Goal: Task Accomplishment & Management: Manage account settings

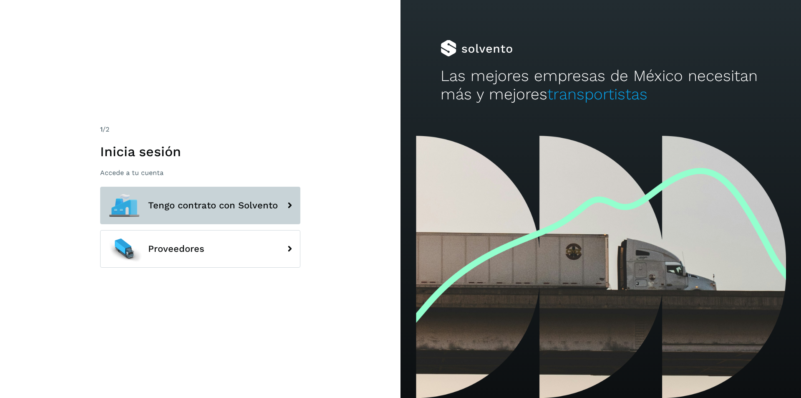
click at [196, 199] on button "Tengo contrato con Solvento" at bounding box center [200, 206] width 200 height 38
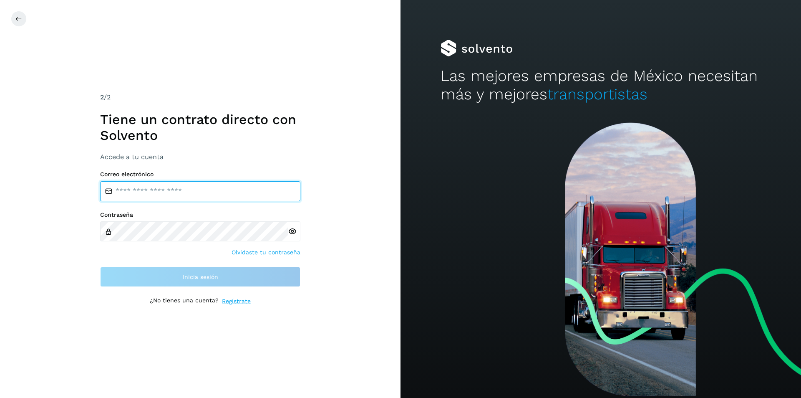
type input "**********"
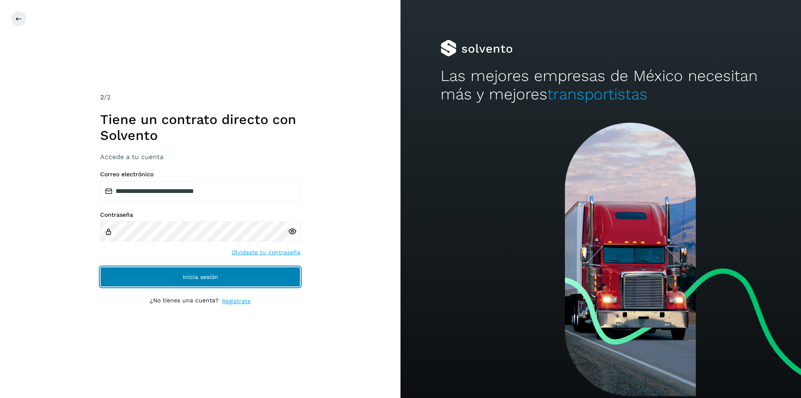
click at [199, 277] on span "Inicia sesión" at bounding box center [200, 277] width 35 height 6
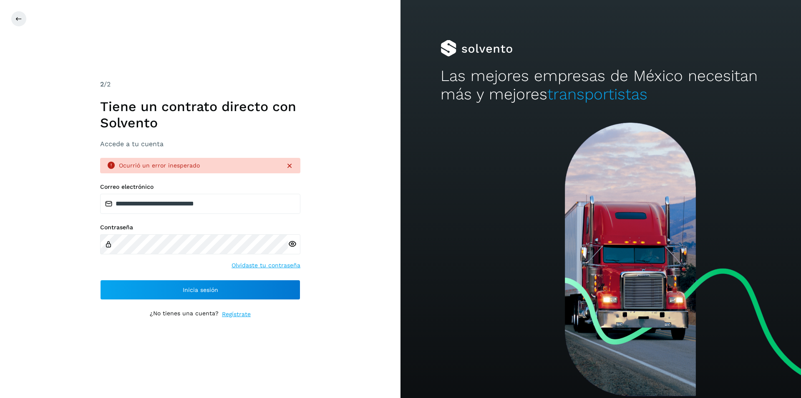
click at [291, 165] on icon at bounding box center [289, 165] width 8 height 8
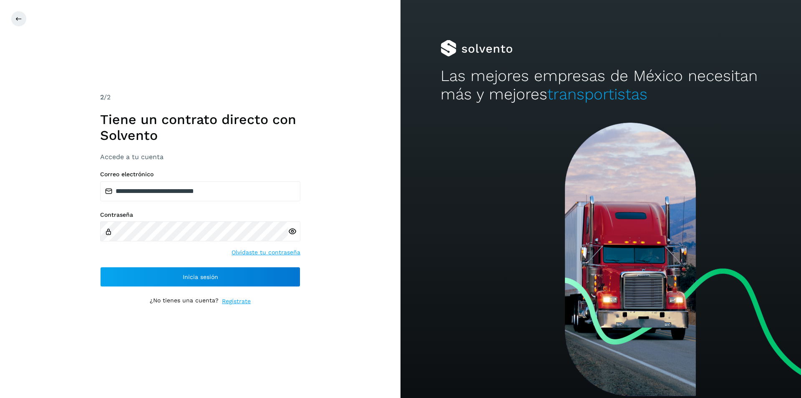
click at [290, 231] on icon at bounding box center [292, 231] width 9 height 9
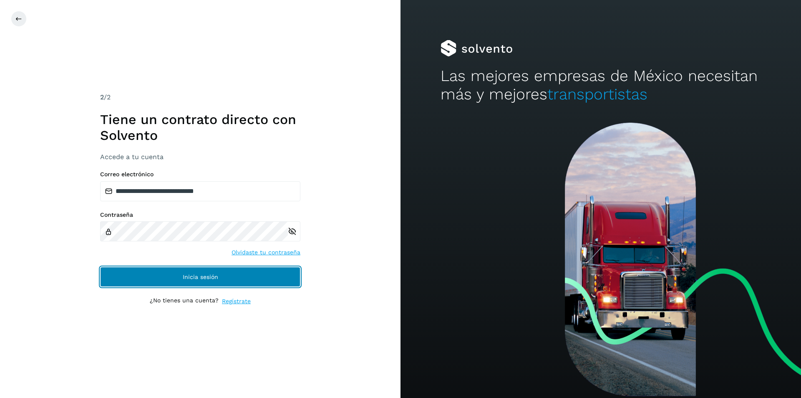
click at [189, 279] on span "Inicia sesión" at bounding box center [200, 277] width 35 height 6
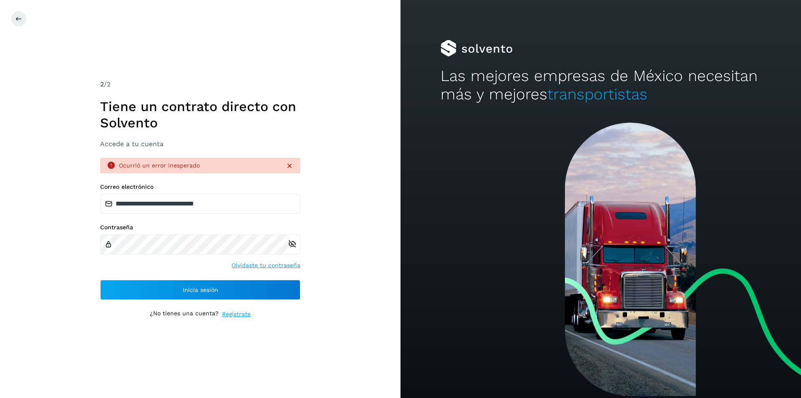
click at [335, 283] on div "**********" at bounding box center [200, 199] width 401 height 398
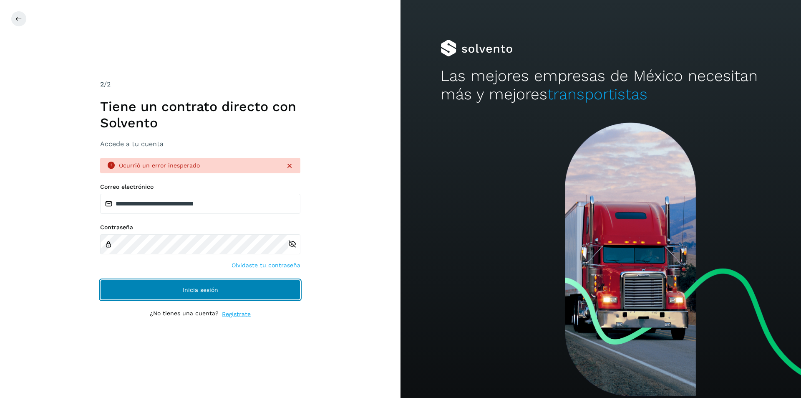
click at [195, 288] on span "Inicia sesión" at bounding box center [200, 290] width 35 height 6
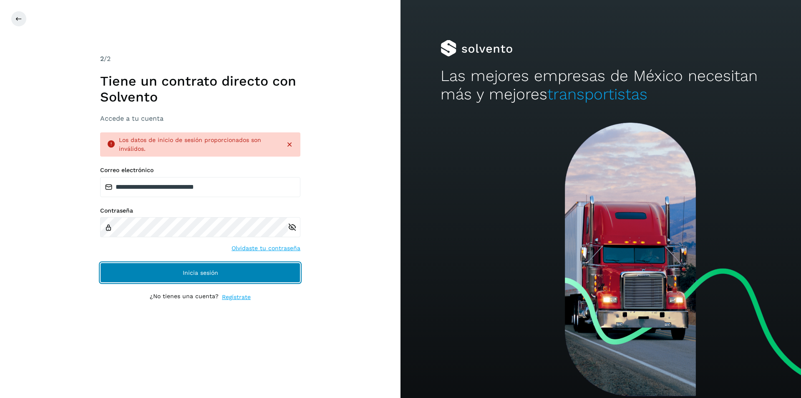
click at [205, 268] on button "Inicia sesión" at bounding box center [200, 272] width 200 height 20
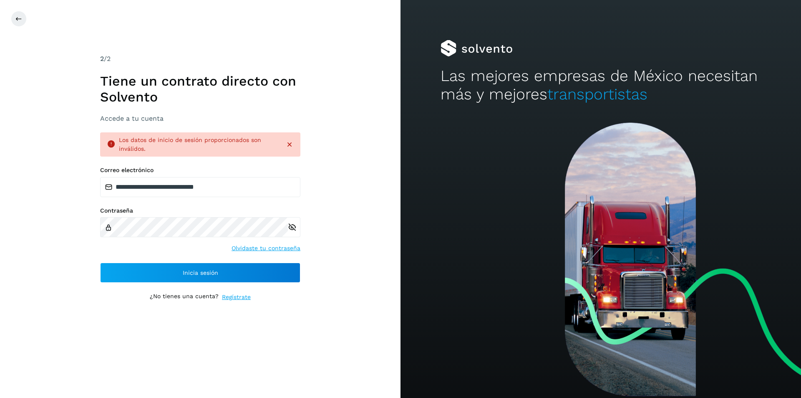
click at [295, 144] on div "Los datos de inicio de sesión proporcionados son inválidos." at bounding box center [200, 144] width 200 height 24
click at [291, 145] on icon at bounding box center [289, 144] width 8 height 8
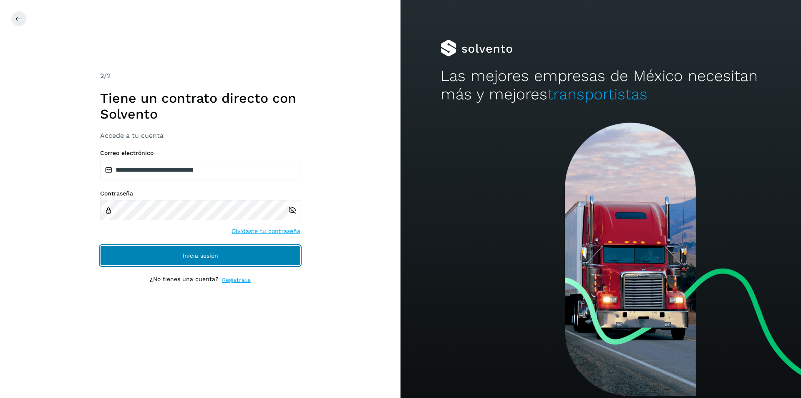
click at [187, 254] on span "Inicia sesión" at bounding box center [200, 255] width 35 height 6
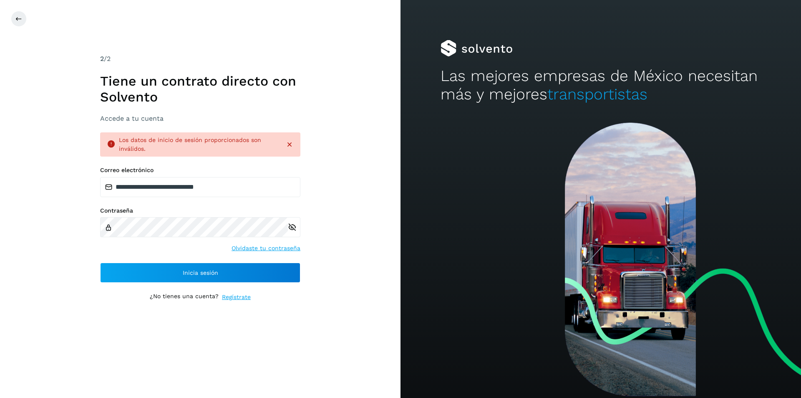
click at [290, 144] on icon at bounding box center [289, 144] width 8 height 8
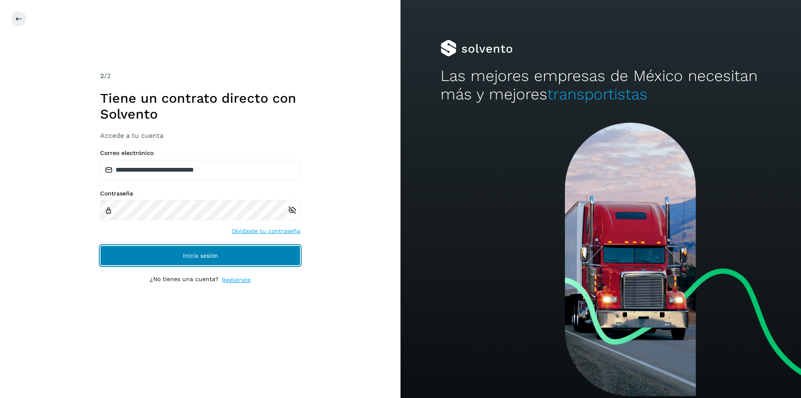
click at [200, 256] on span "Inicia sesión" at bounding box center [200, 255] width 35 height 6
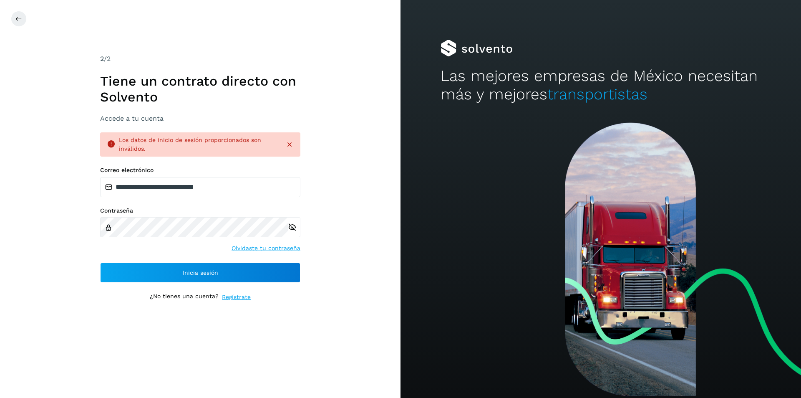
click at [288, 146] on icon at bounding box center [289, 144] width 8 height 8
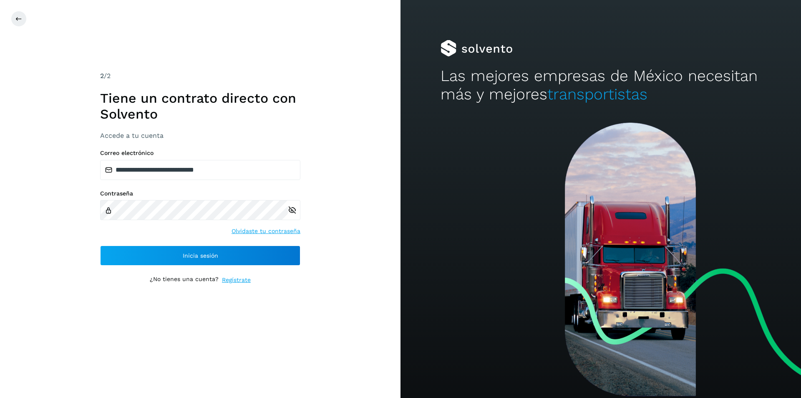
click at [293, 207] on icon at bounding box center [292, 210] width 9 height 9
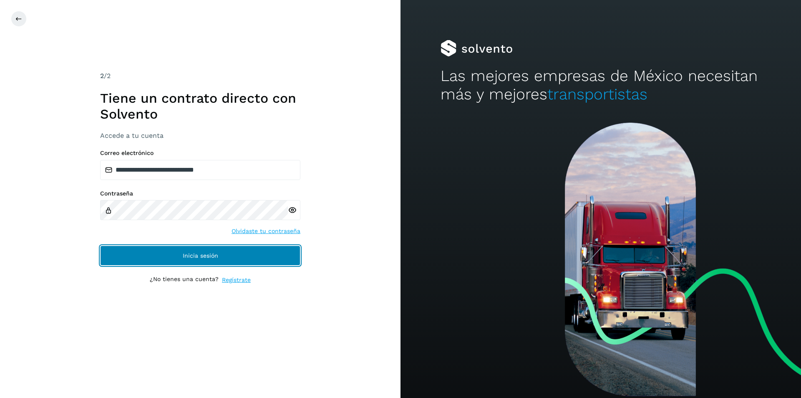
click at [200, 253] on span "Inicia sesión" at bounding box center [200, 255] width 35 height 6
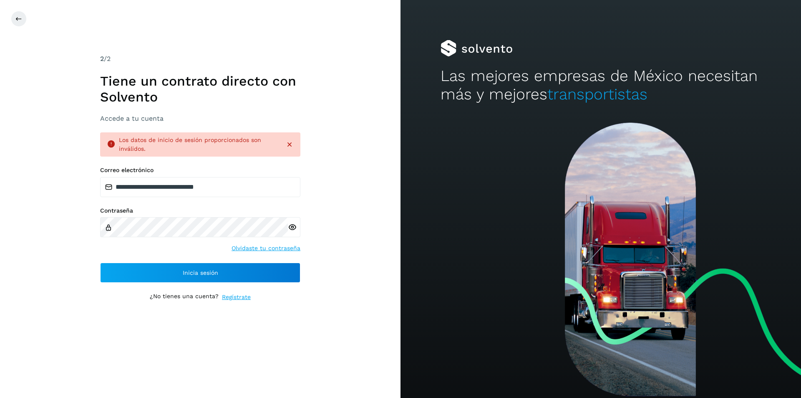
click at [293, 145] on icon at bounding box center [289, 144] width 8 height 8
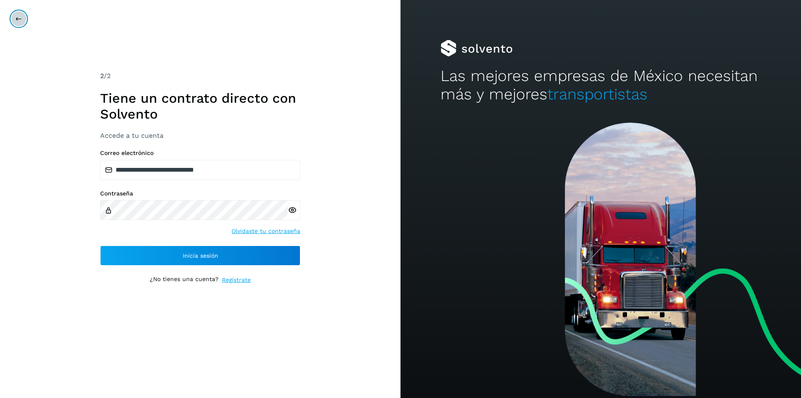
click at [20, 18] on icon at bounding box center [18, 18] width 7 height 7
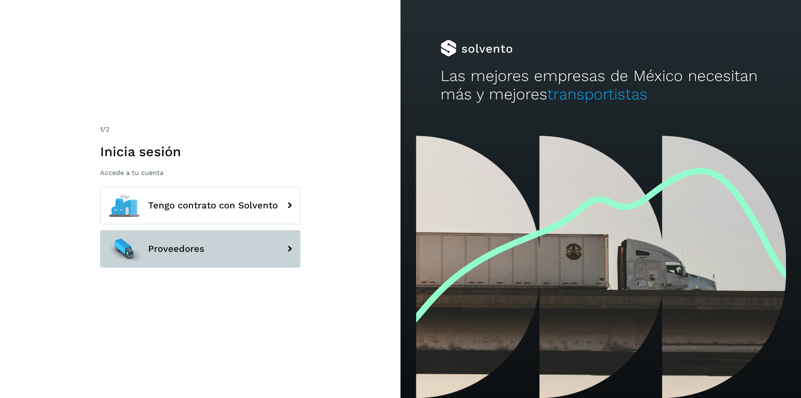
click at [210, 240] on button "Proveedores" at bounding box center [200, 249] width 200 height 38
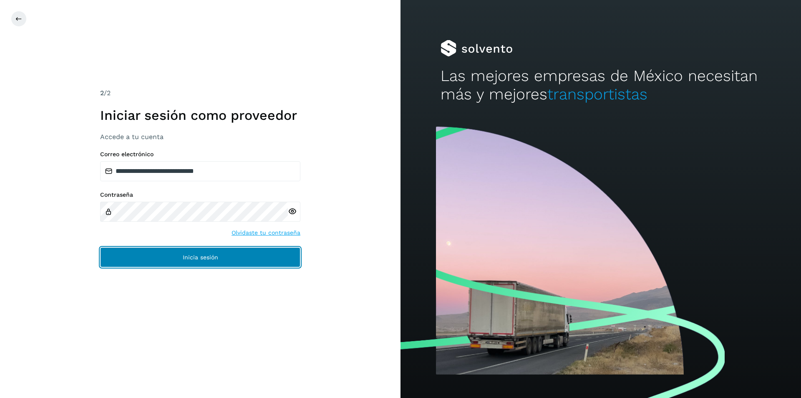
click at [187, 258] on span "Inicia sesión" at bounding box center [200, 257] width 35 height 6
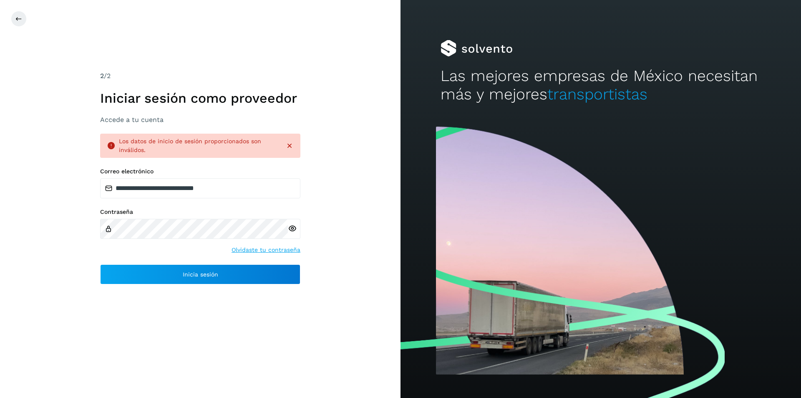
click at [292, 227] on icon at bounding box center [292, 228] width 9 height 9
click at [289, 145] on icon at bounding box center [289, 145] width 8 height 8
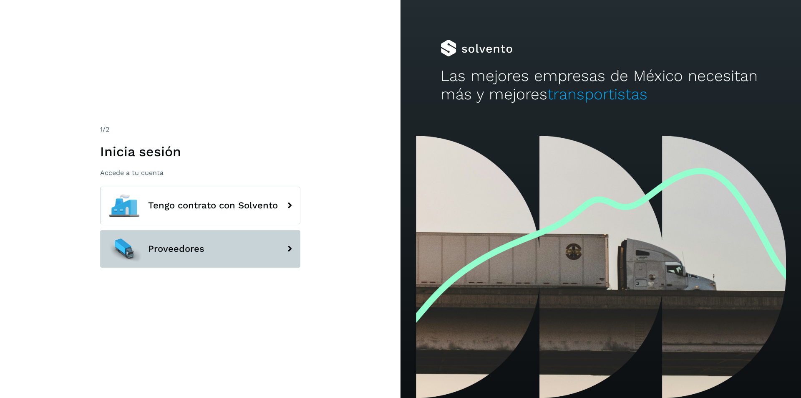
click at [184, 258] on button "Proveedores" at bounding box center [200, 249] width 200 height 38
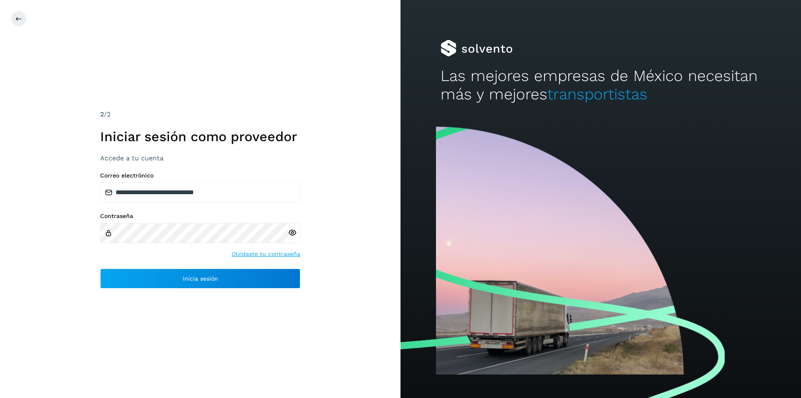
click at [293, 231] on icon at bounding box center [292, 232] width 9 height 9
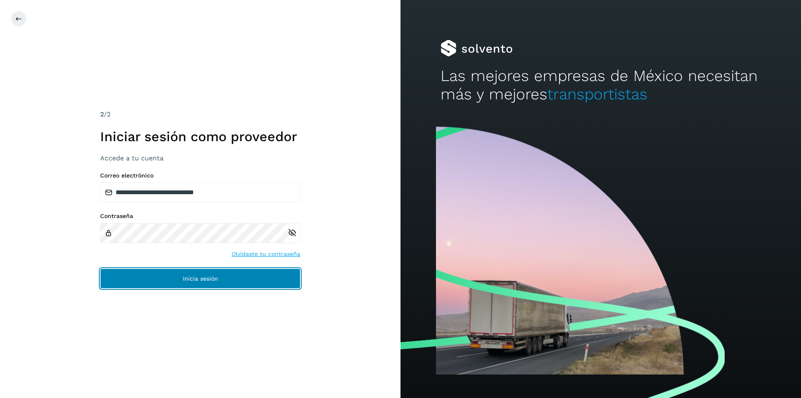
click at [172, 274] on button "Inicia sesión" at bounding box center [200, 278] width 200 height 20
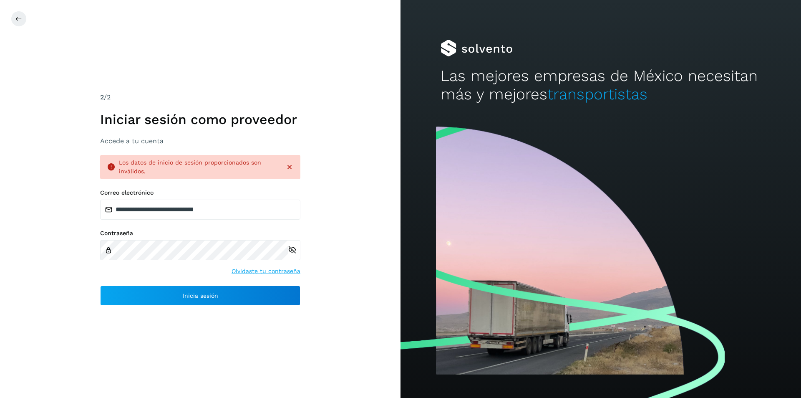
click at [290, 166] on icon at bounding box center [289, 167] width 8 height 8
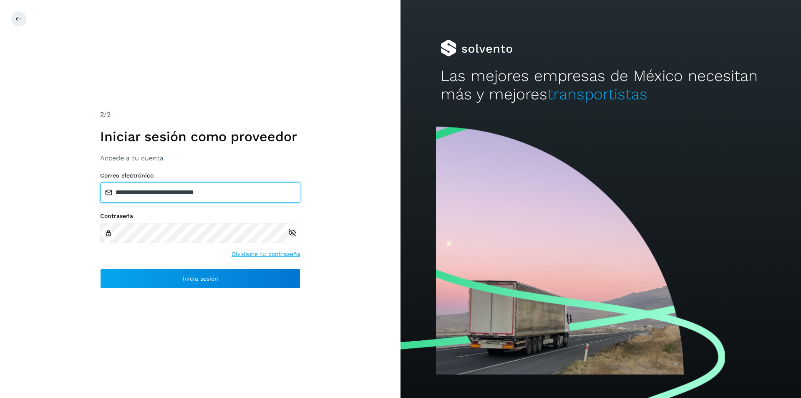
click at [237, 193] on input "**********" at bounding box center [200, 192] width 200 height 20
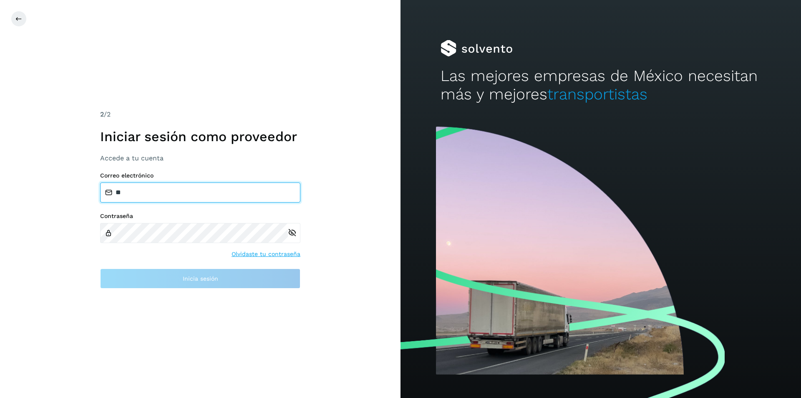
type input "*"
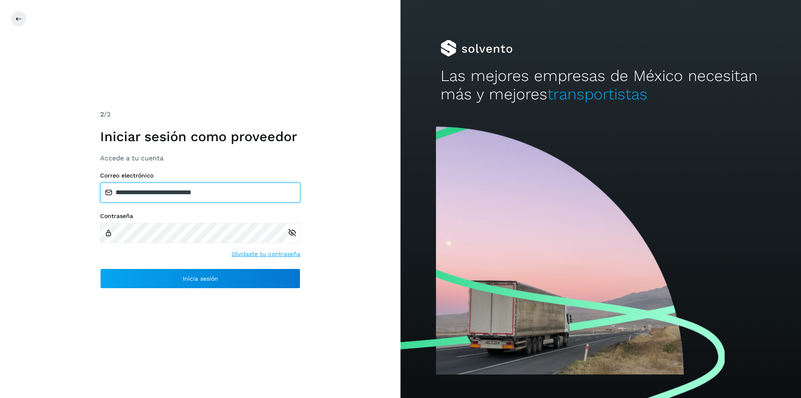
type input "**********"
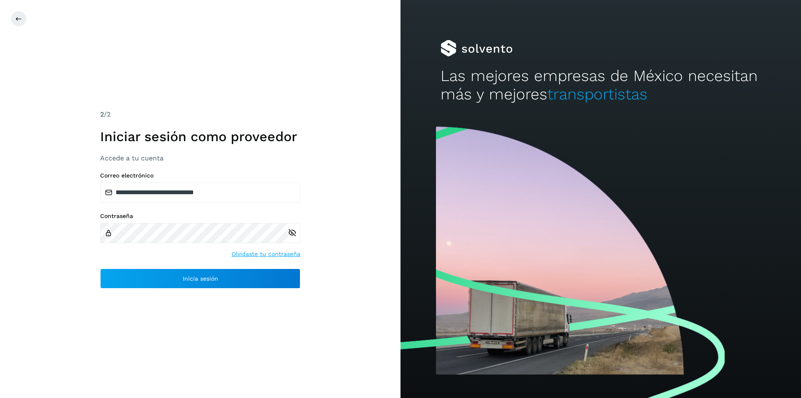
click at [351, 275] on div "**********" at bounding box center [200, 199] width 401 height 398
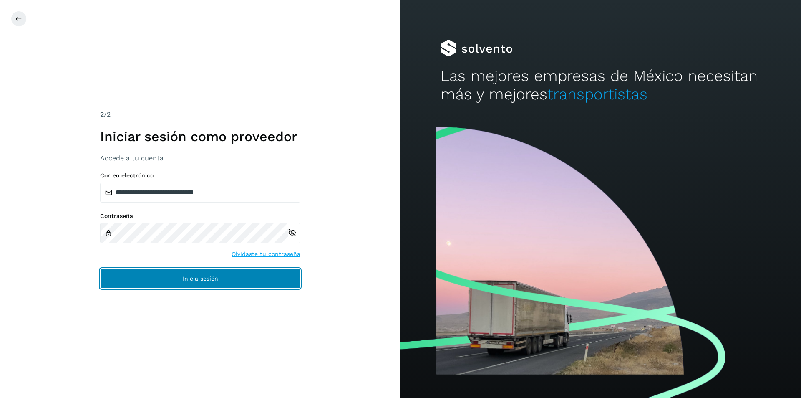
click at [192, 275] on span "Inicia sesión" at bounding box center [200, 278] width 35 height 6
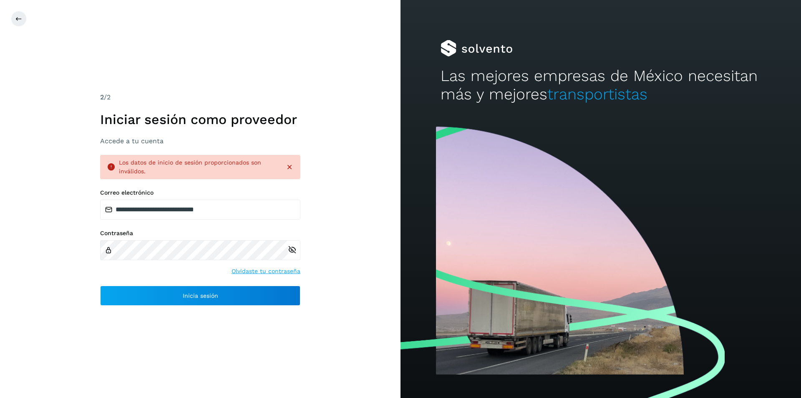
click at [287, 167] on icon at bounding box center [289, 167] width 8 height 8
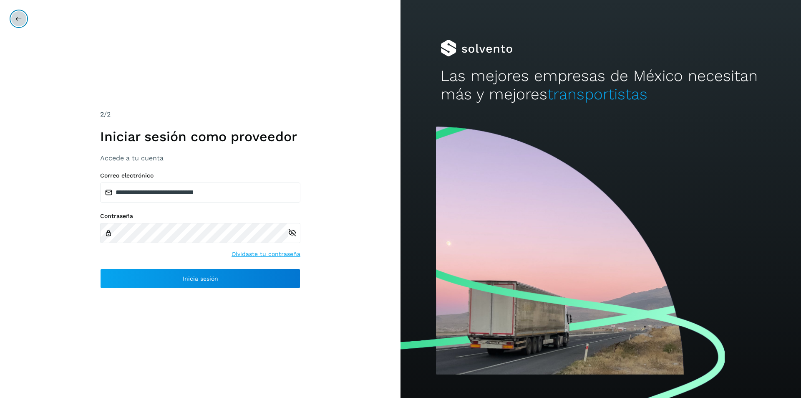
click at [19, 18] on icon at bounding box center [18, 18] width 7 height 7
